Goal: Use online tool/utility: Utilize a website feature to perform a specific function

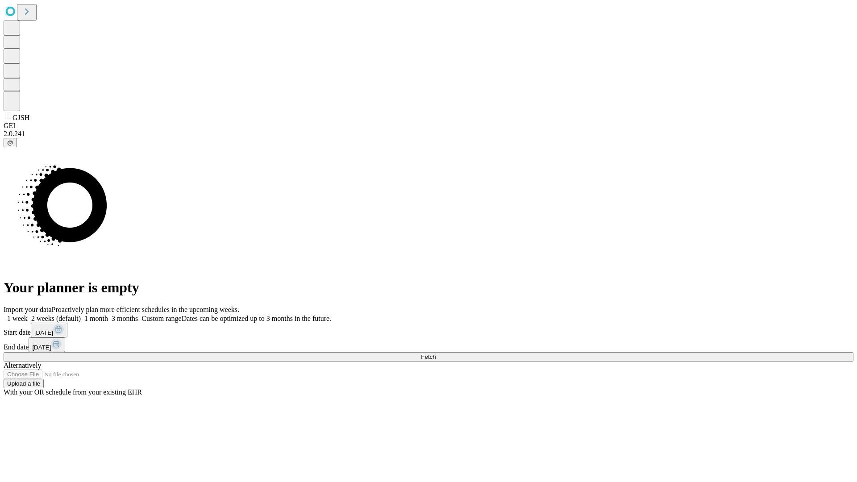
click at [436, 354] on span "Fetch" at bounding box center [428, 357] width 15 height 7
